Goal: Information Seeking & Learning: Compare options

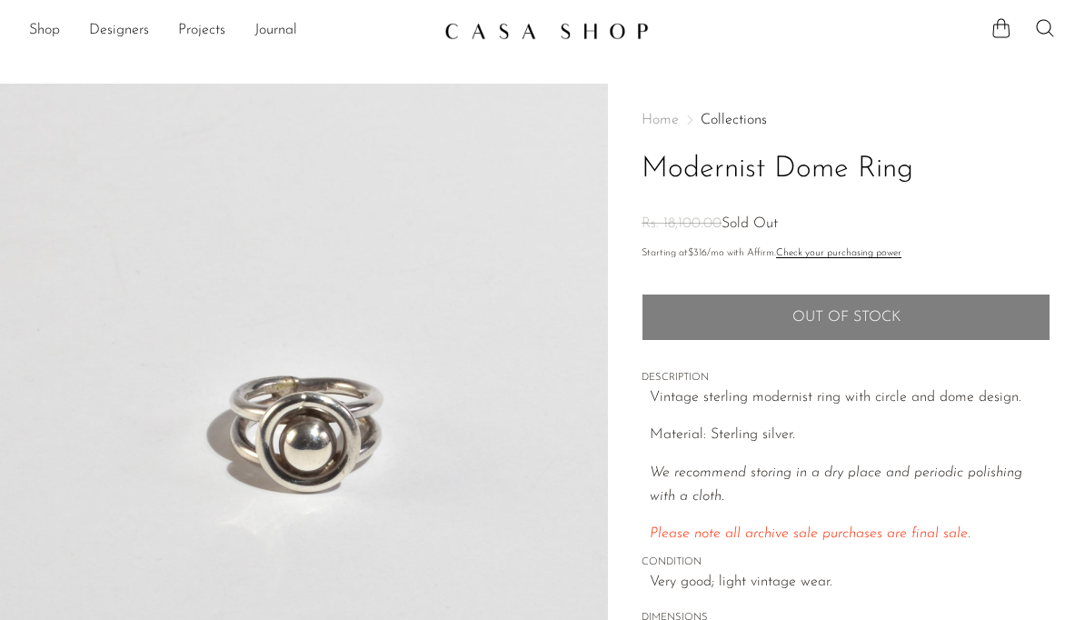
click at [41, 30] on link "Shop" at bounding box center [44, 31] width 31 height 24
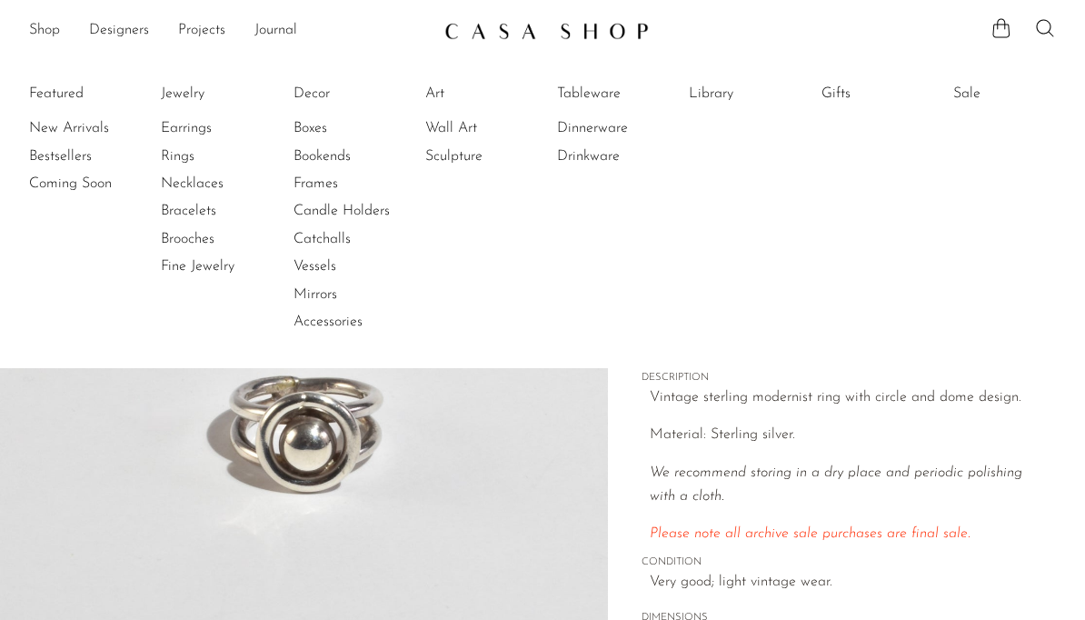
click at [176, 155] on link "Rings" at bounding box center [229, 156] width 136 height 20
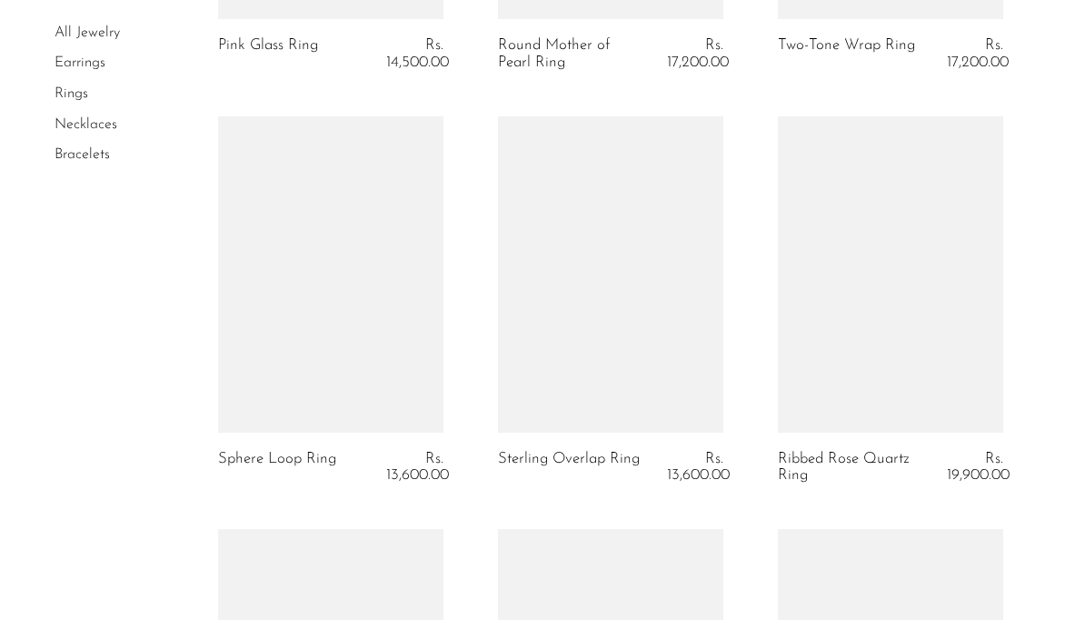
scroll to position [1702, 0]
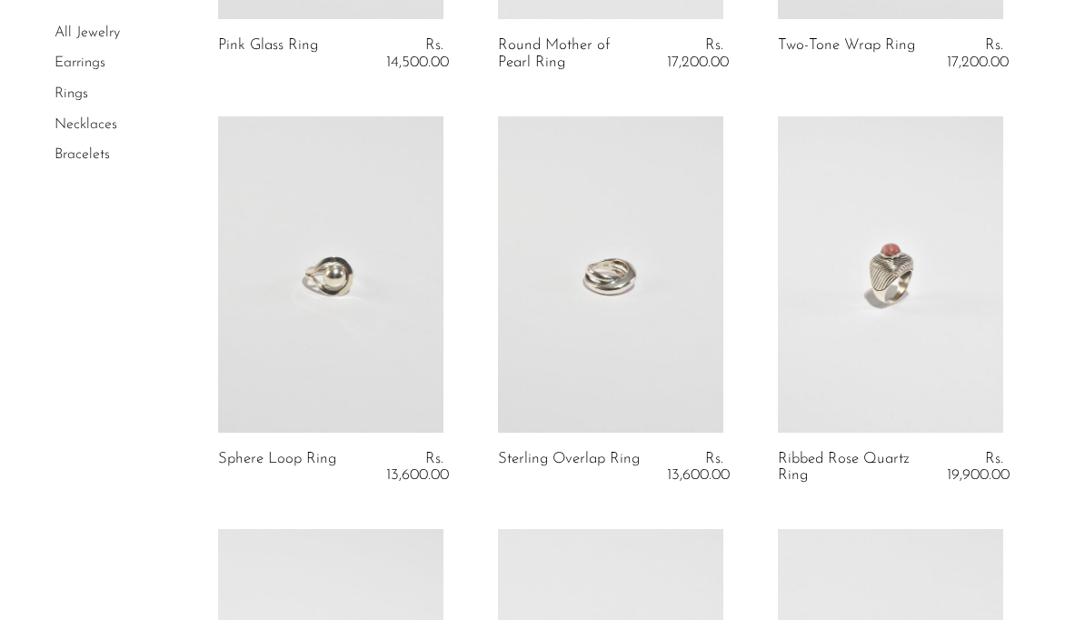
click at [533, 342] on link at bounding box center [610, 273] width 225 height 315
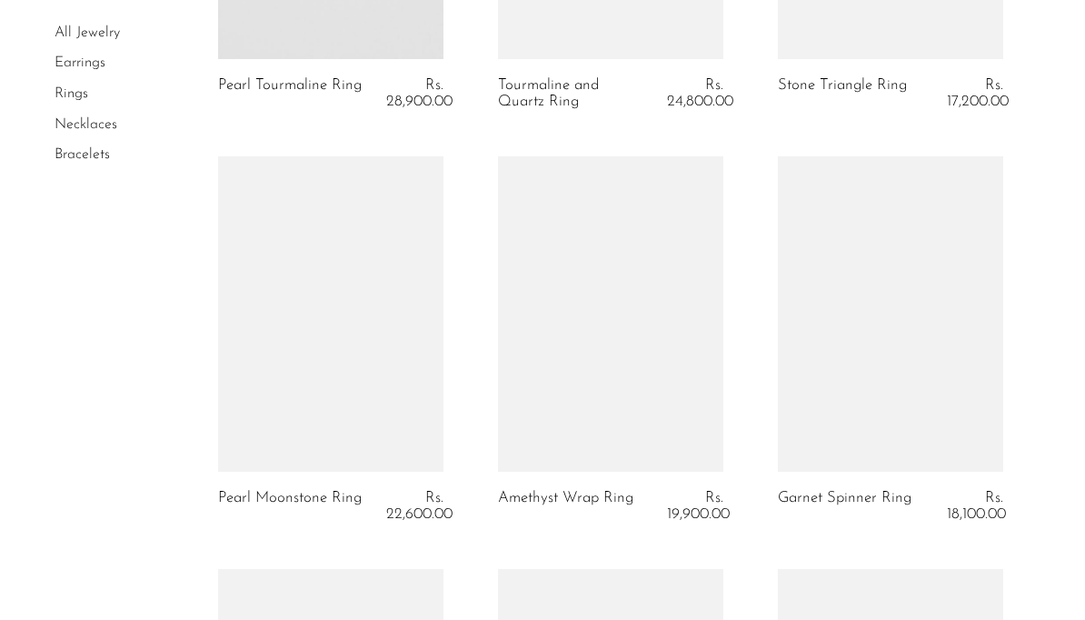
scroll to position [3338, 0]
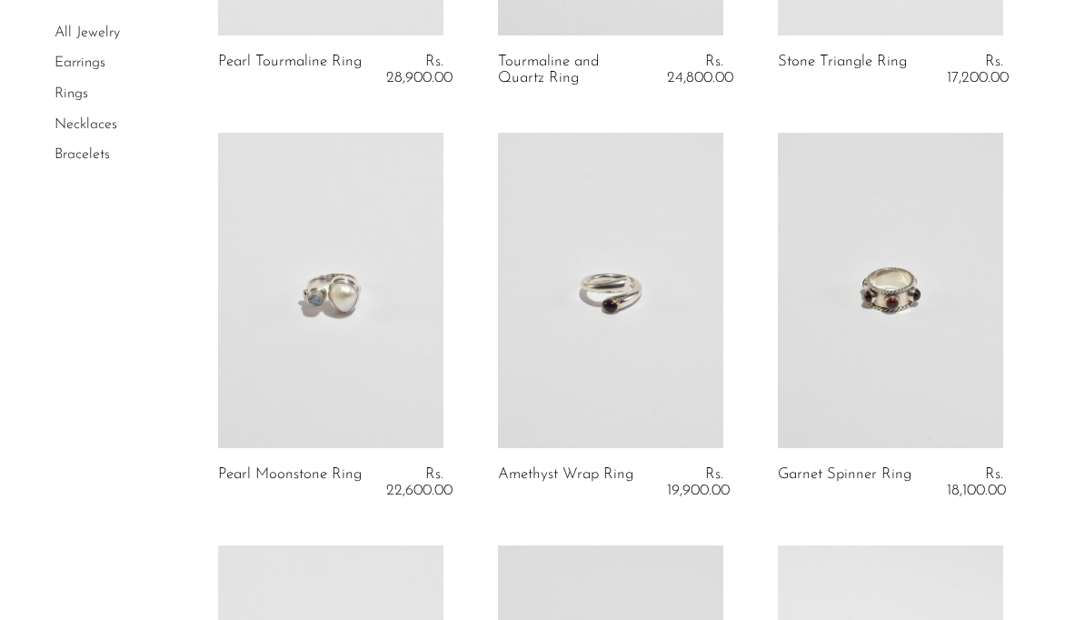
click at [518, 356] on link at bounding box center [610, 290] width 225 height 315
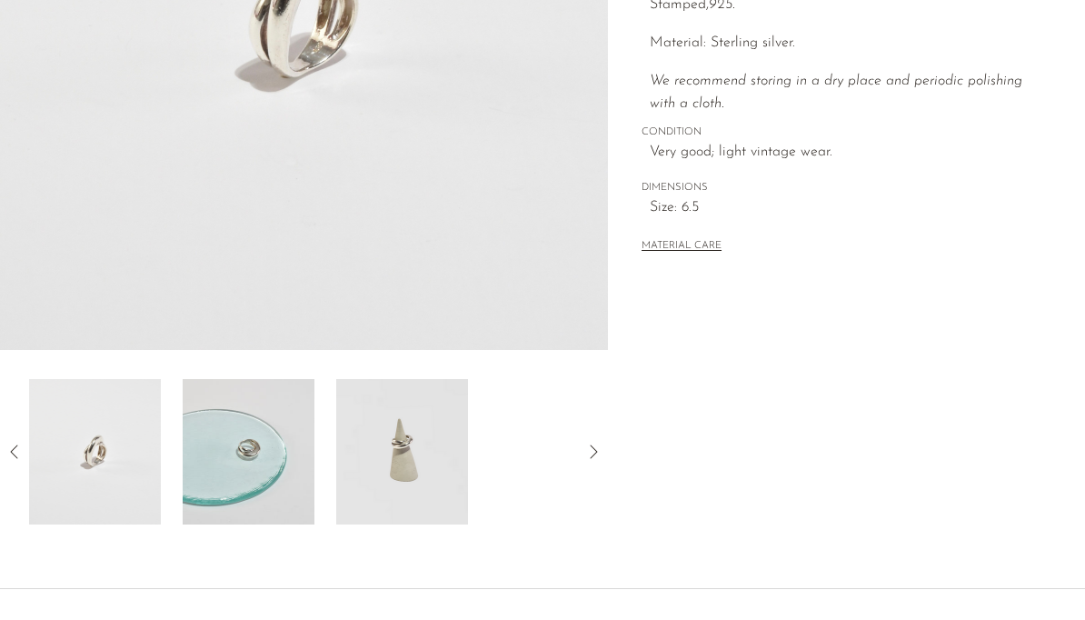
scroll to position [415, 0]
click at [245, 435] on img at bounding box center [249, 451] width 132 height 145
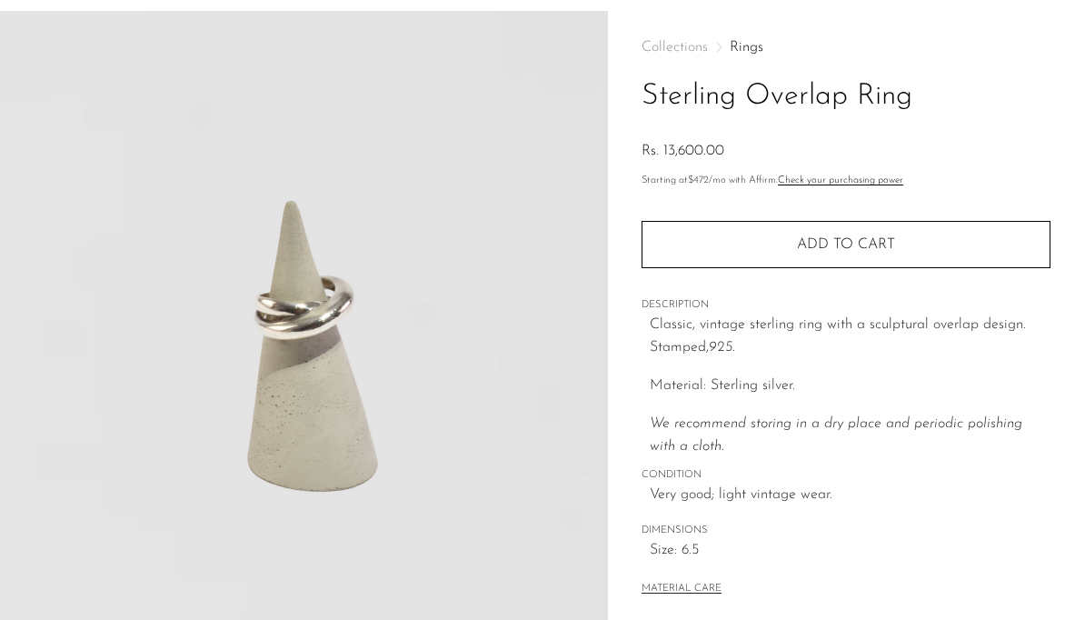
scroll to position [25, 0]
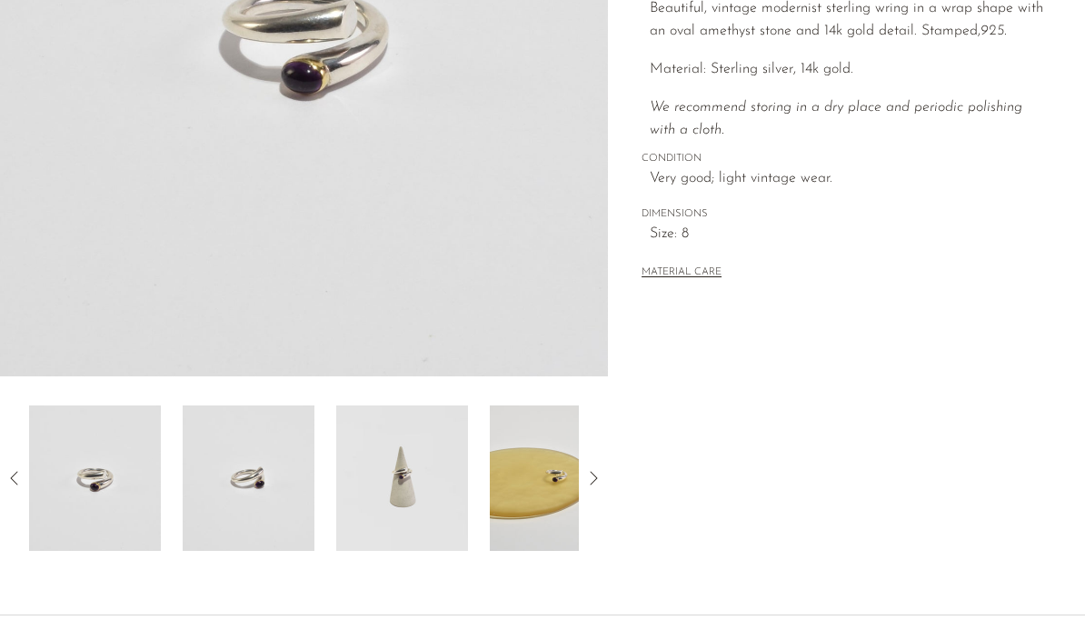
scroll to position [564, 0]
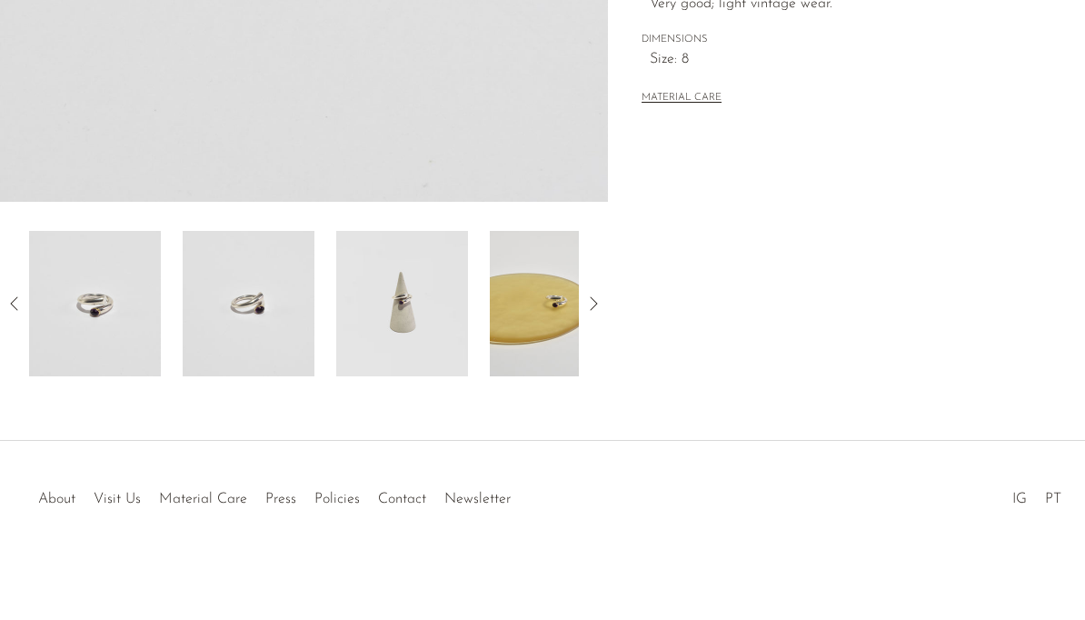
click at [83, 304] on img at bounding box center [95, 303] width 132 height 145
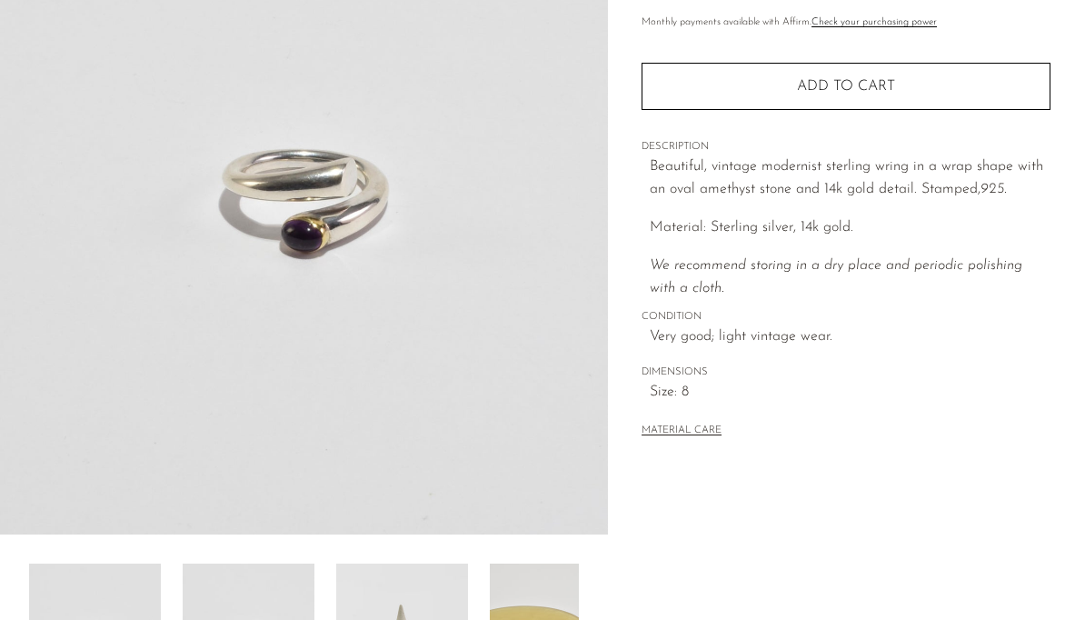
scroll to position [232, 0]
